Goal: Information Seeking & Learning: Learn about a topic

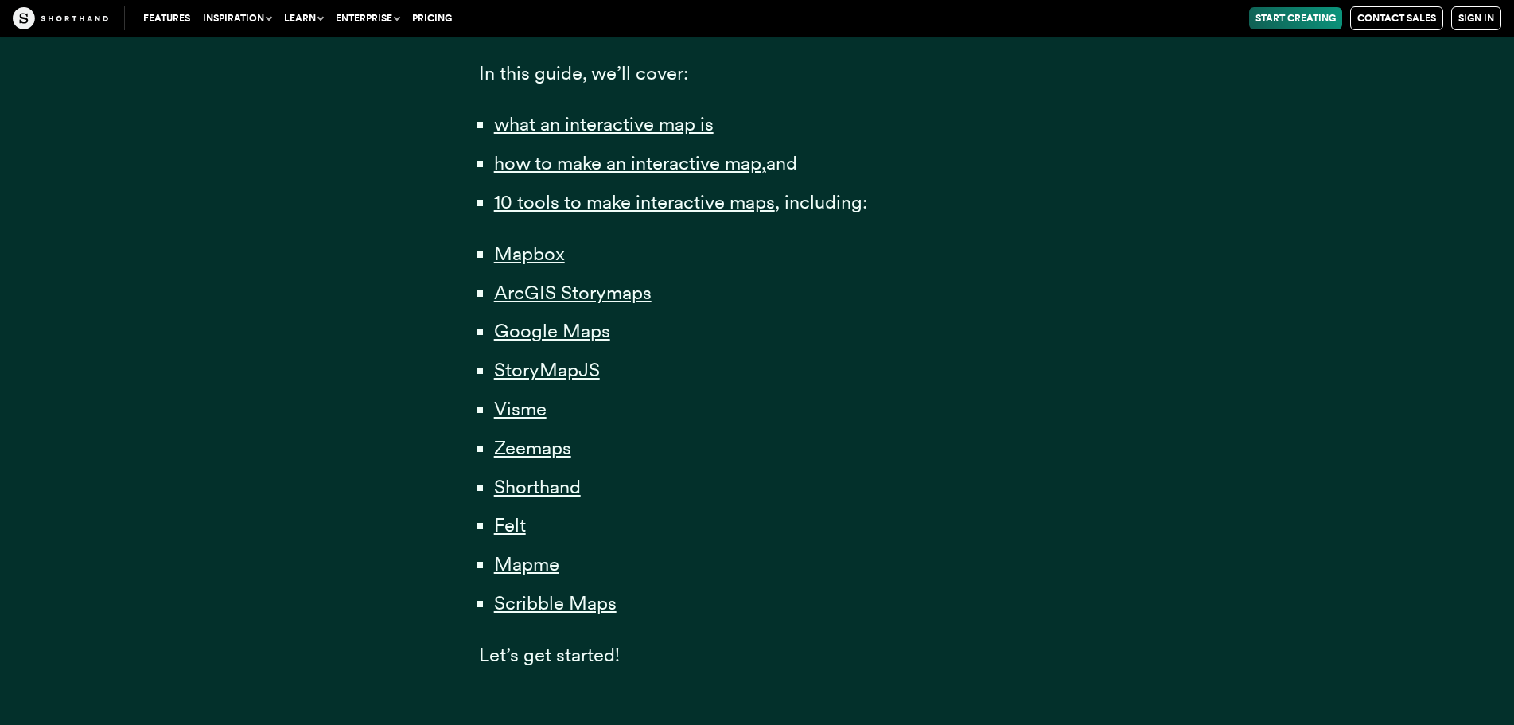
scroll to position [1114, 0]
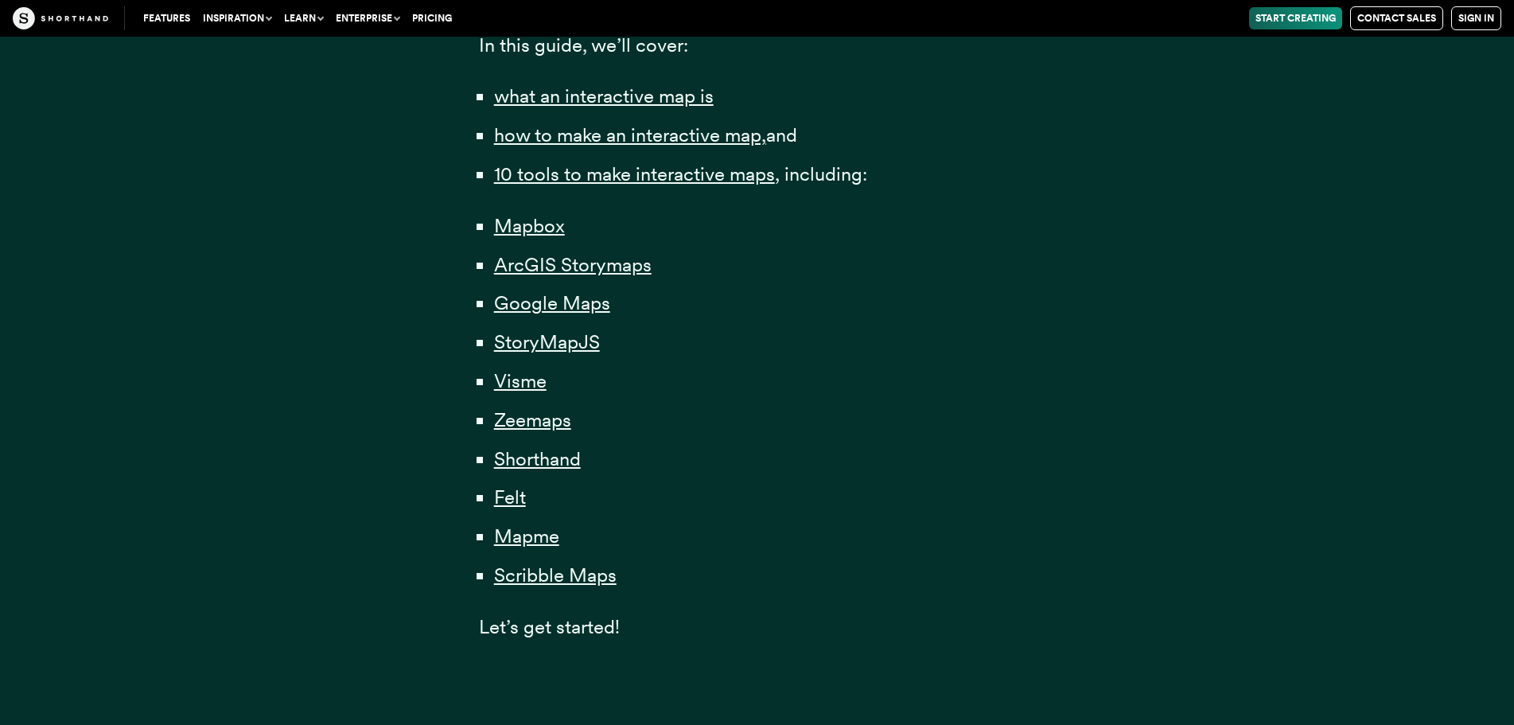
click at [598, 288] on li "Google Maps" at bounding box center [765, 303] width 542 height 33
click at [599, 298] on span "Google Maps" at bounding box center [552, 303] width 116 height 24
click at [535, 536] on span "Mapme" at bounding box center [526, 536] width 65 height 24
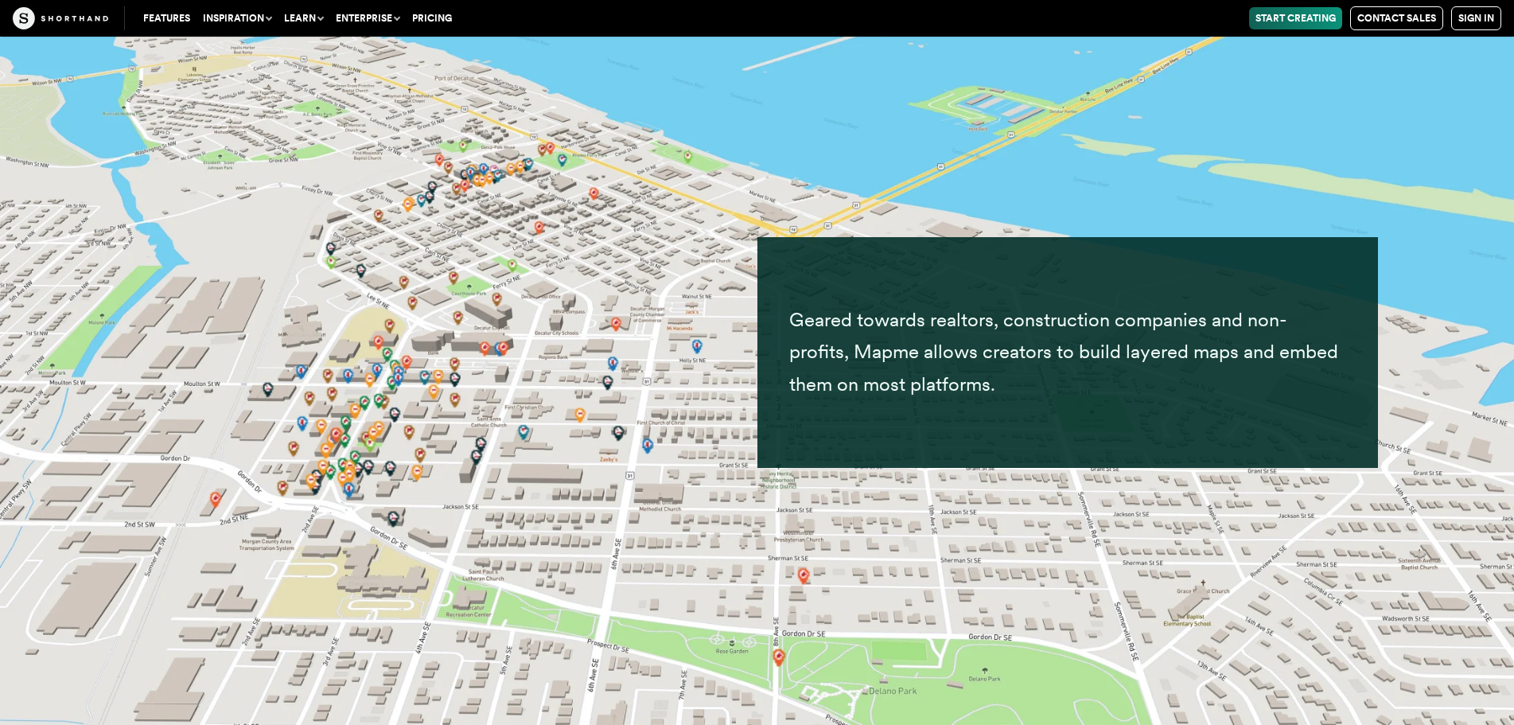
scroll to position [36340, 0]
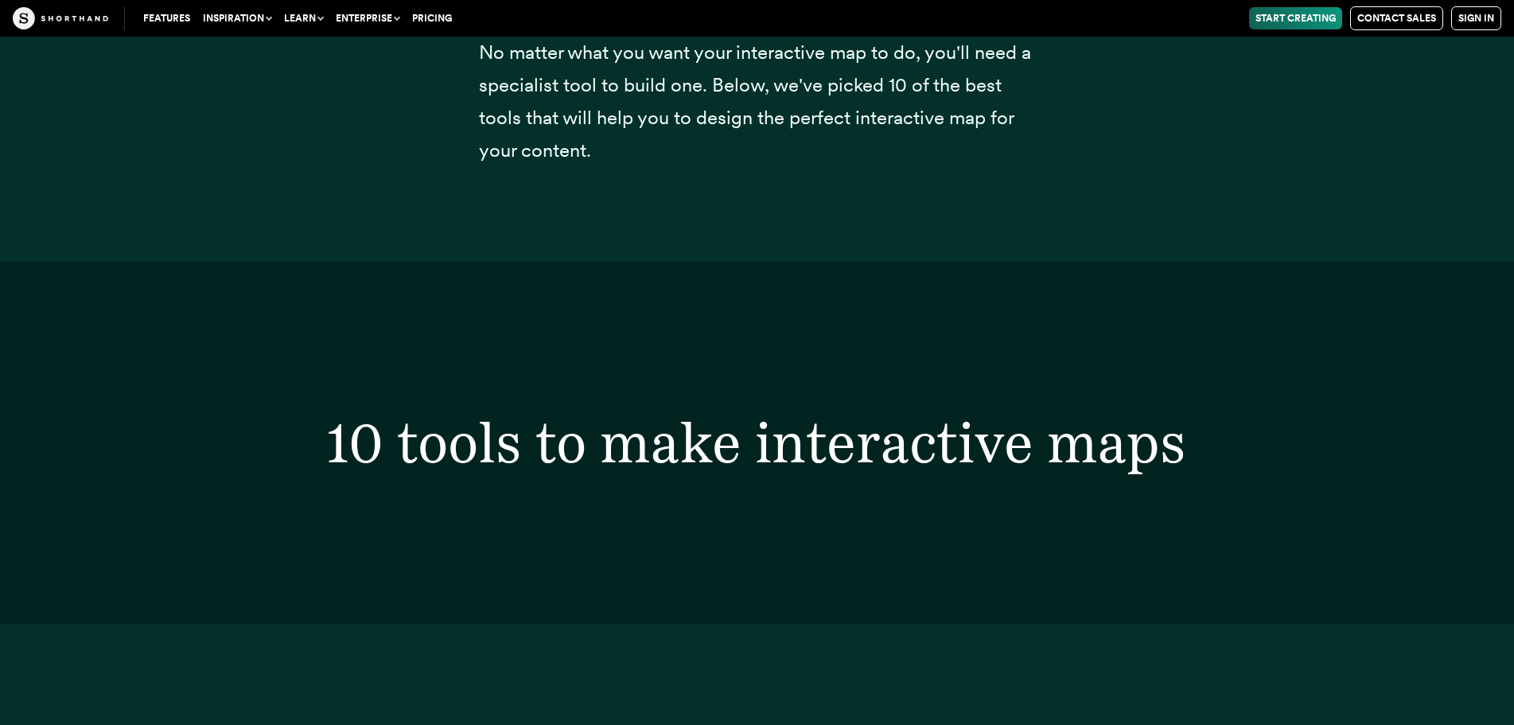
scroll to position [1114, 0]
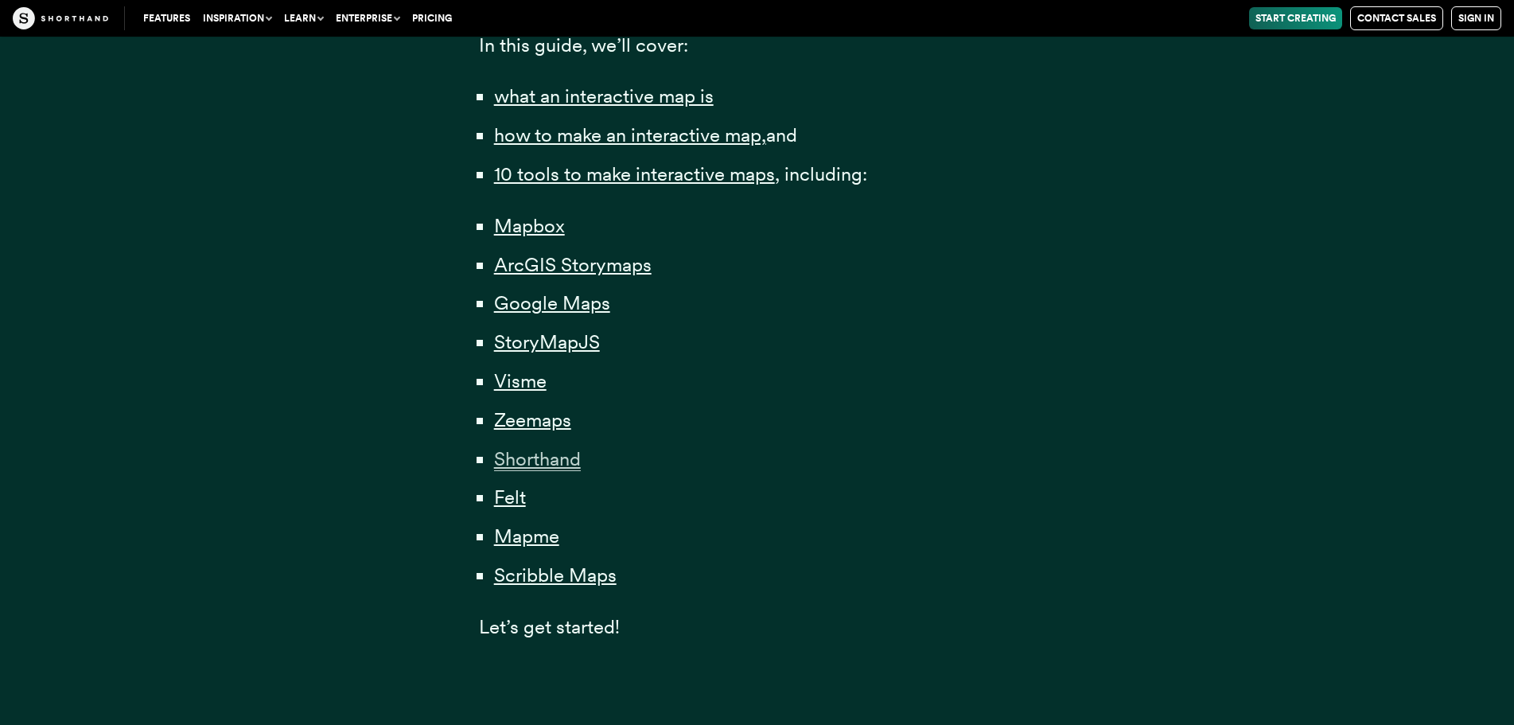
click at [567, 462] on span "Shorthand" at bounding box center [537, 459] width 87 height 24
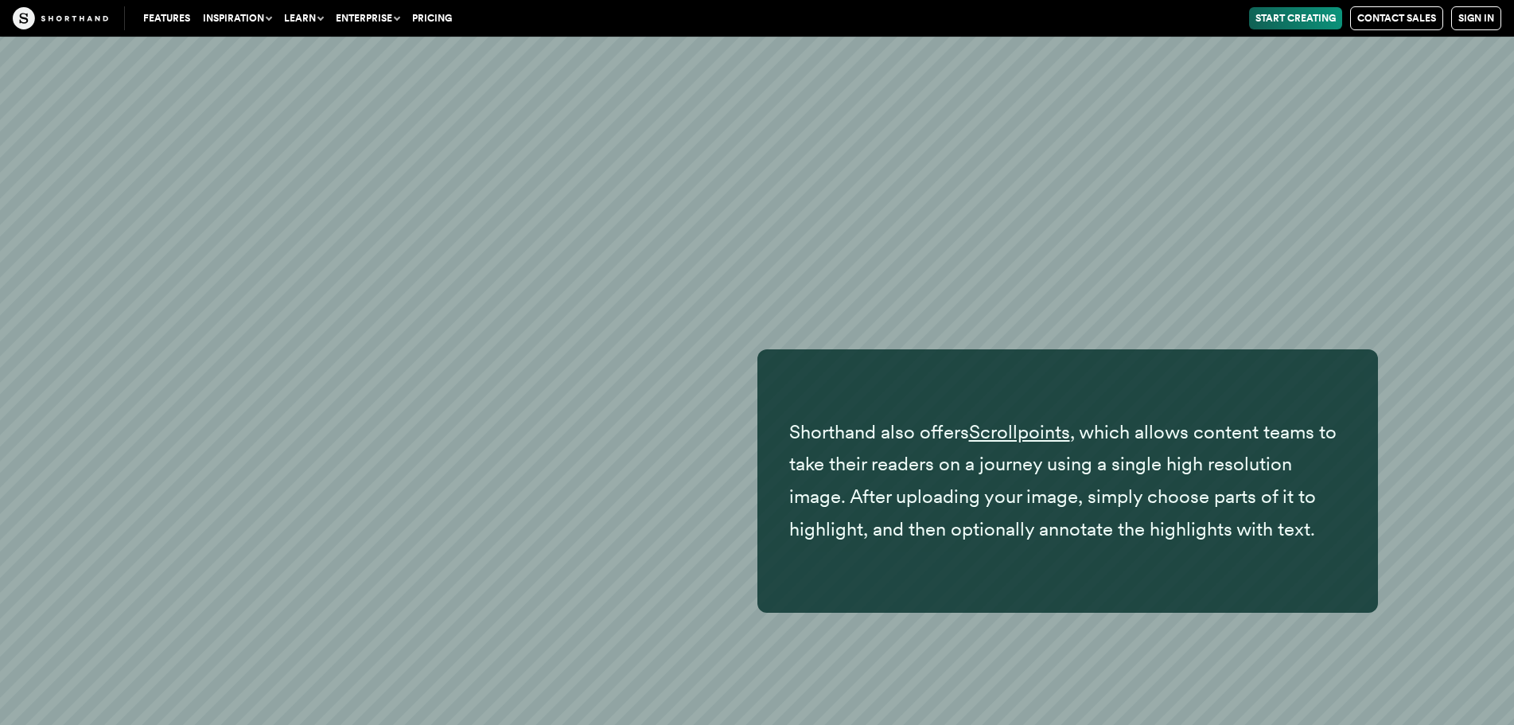
scroll to position [29701, 0]
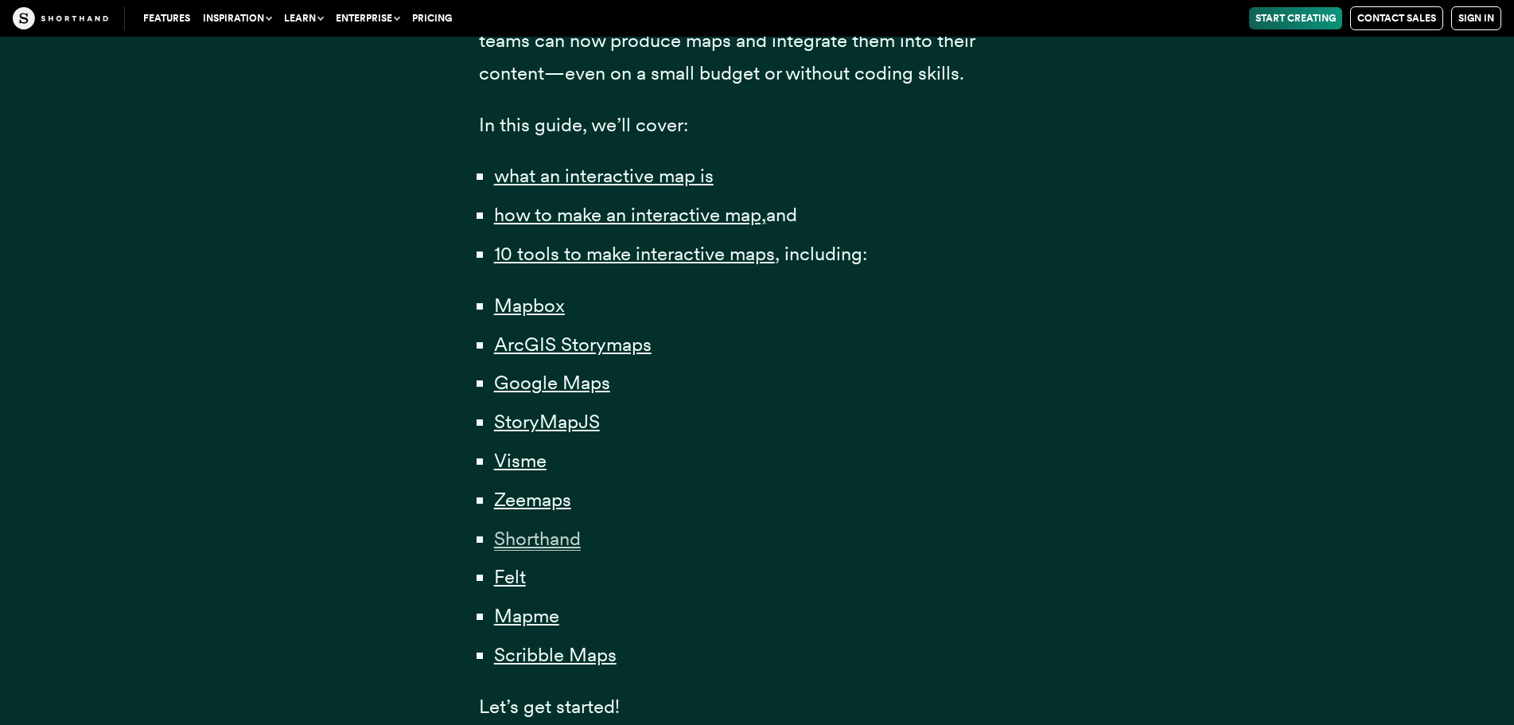
scroll to position [955, 0]
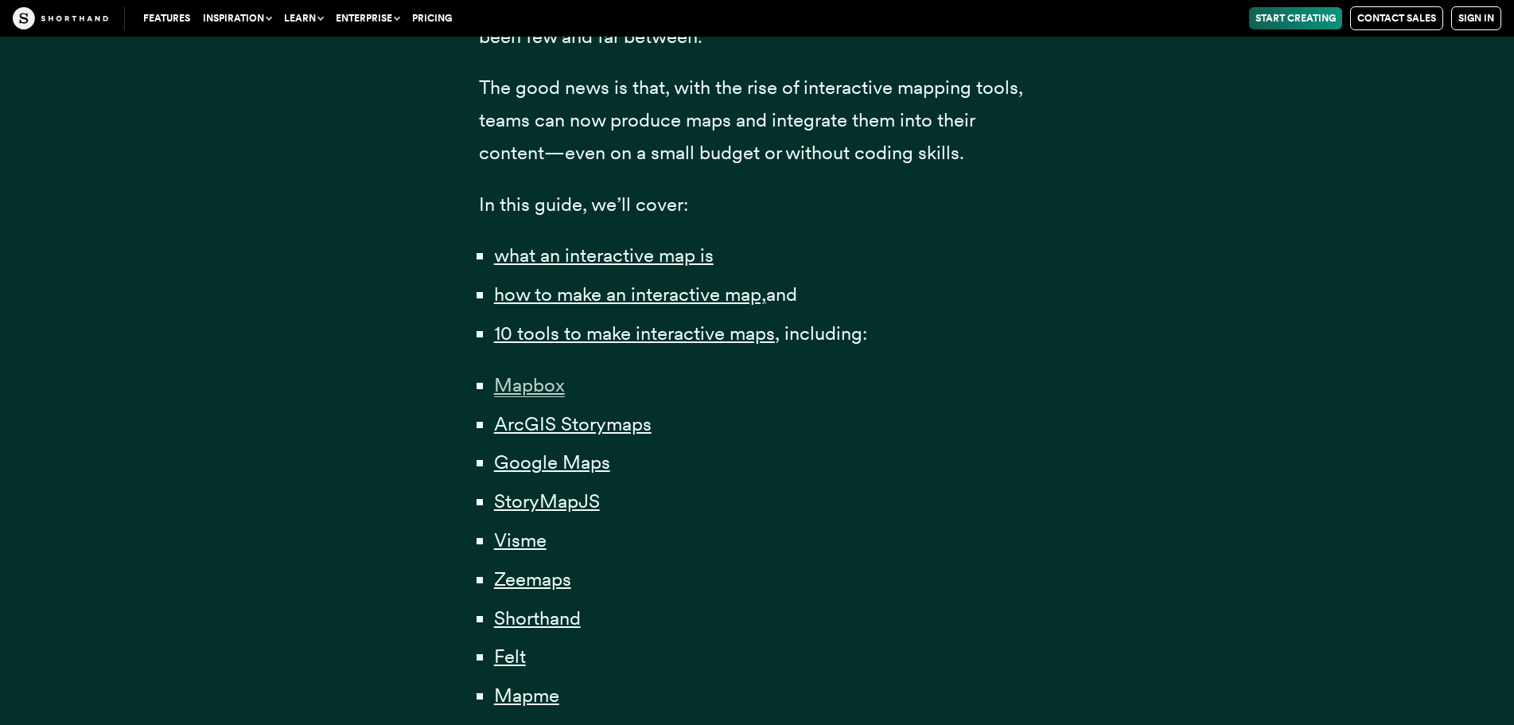
click at [522, 388] on span "Mapbox" at bounding box center [529, 385] width 71 height 24
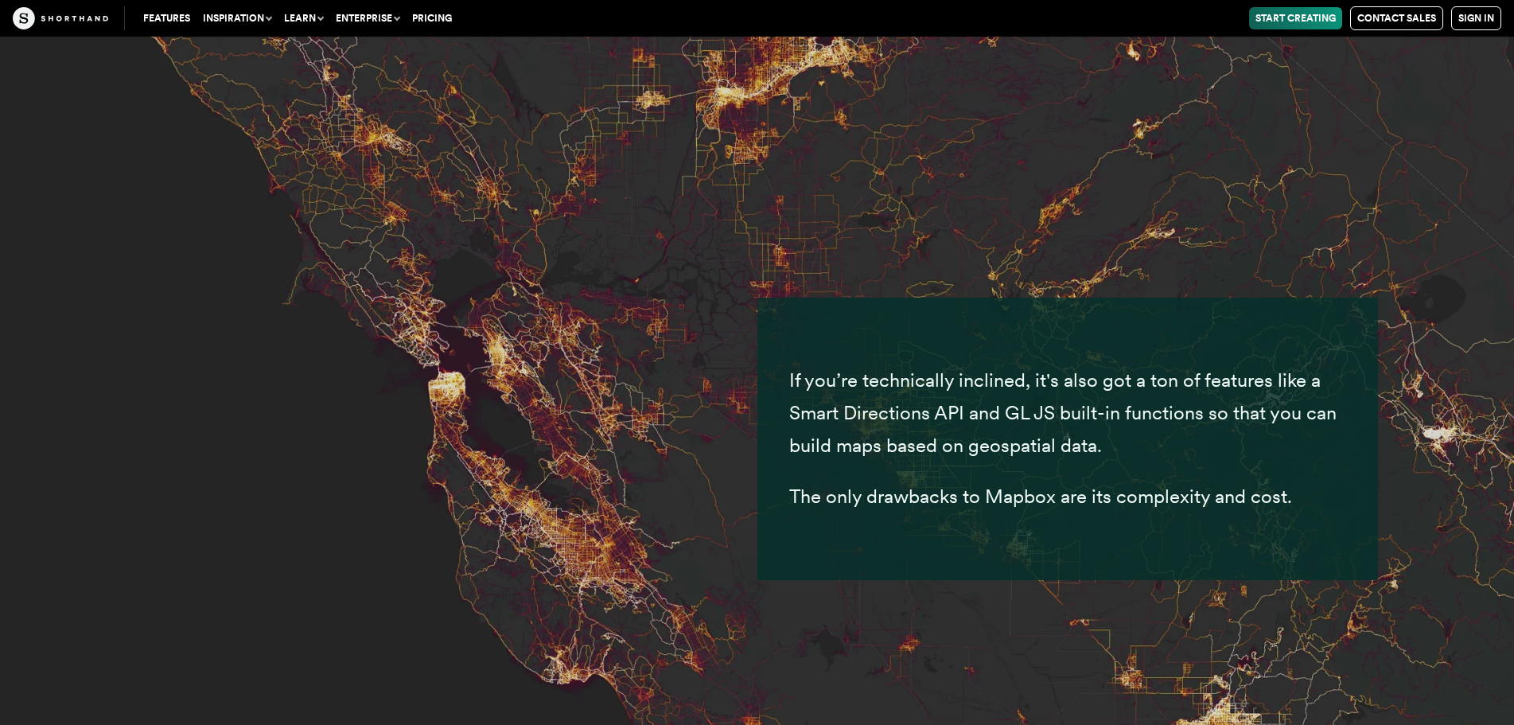
scroll to position [6934, 0]
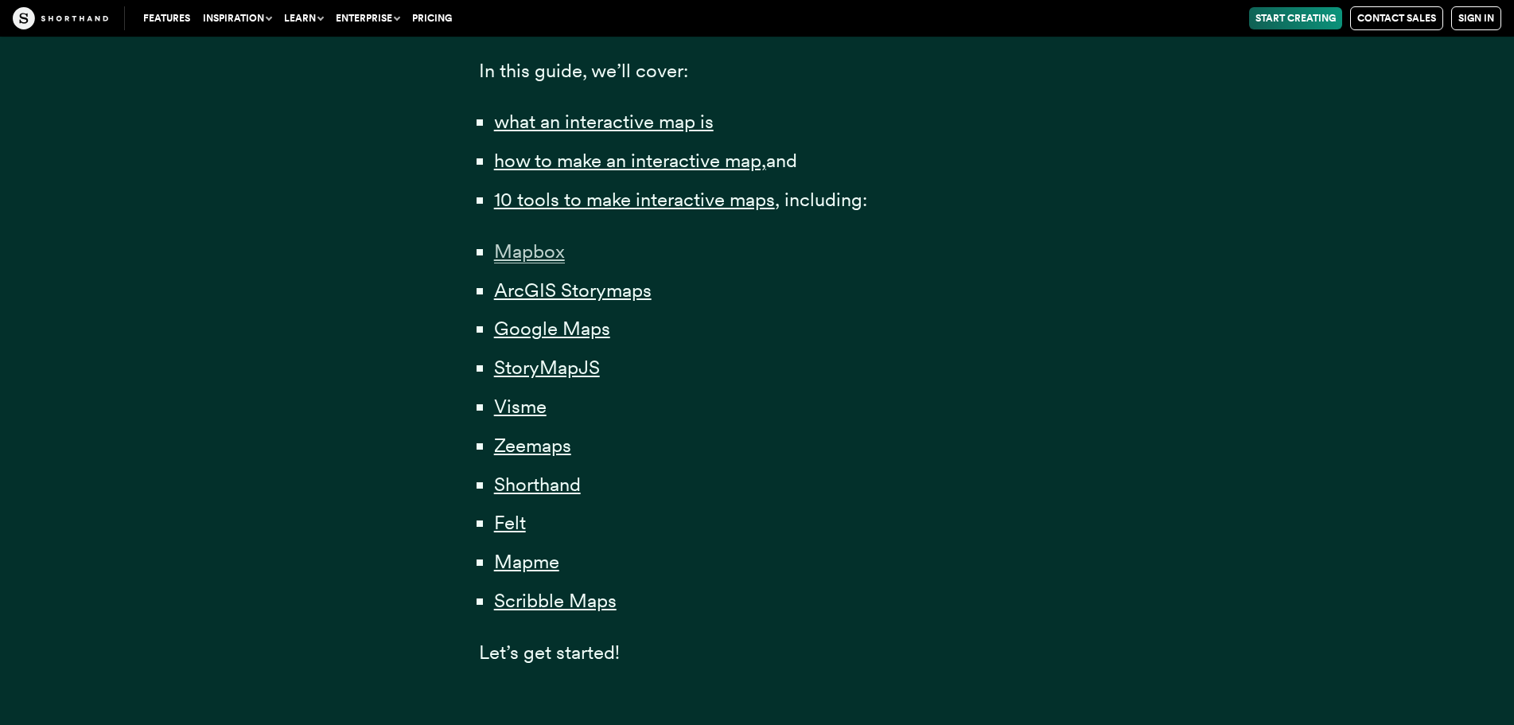
scroll to position [955, 0]
